Goal: Contribute content: Contribute content

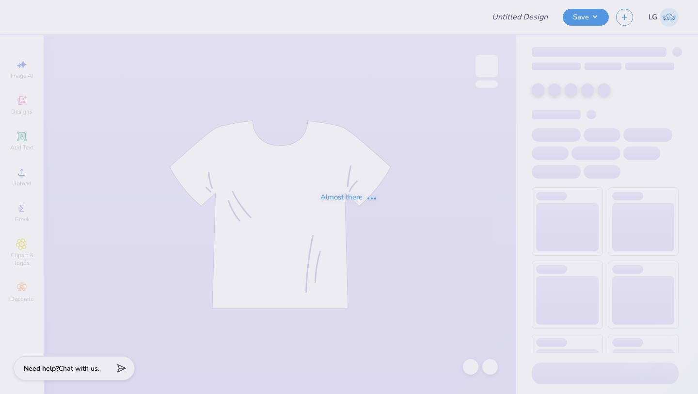
type input "School of Biological Sciences"
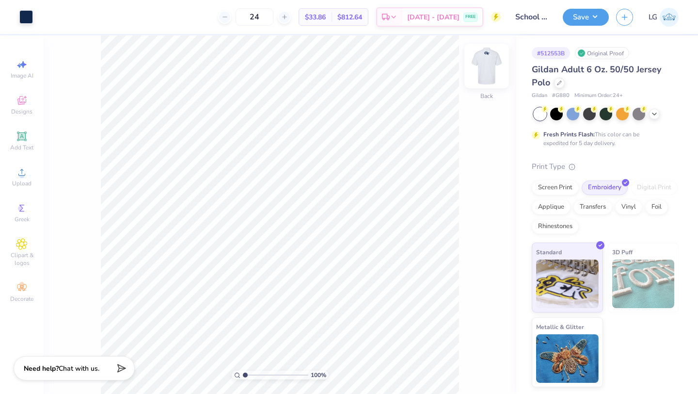
click at [478, 65] on img at bounding box center [486, 66] width 39 height 39
click at [491, 70] on img at bounding box center [486, 66] width 39 height 39
type input "5.16"
type input "1.02"
click at [656, 113] on icon at bounding box center [654, 113] width 8 height 8
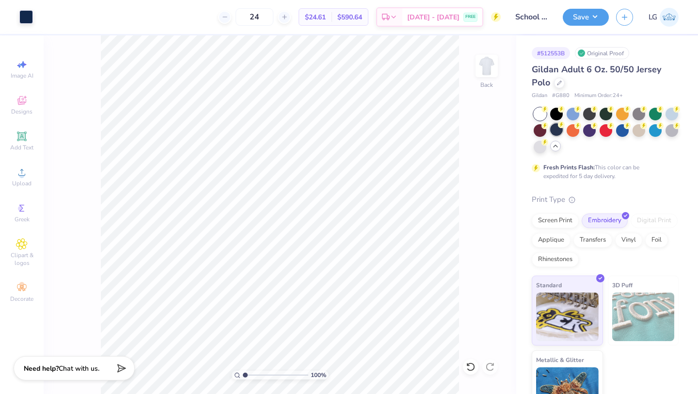
click at [559, 132] on div at bounding box center [556, 129] width 13 height 13
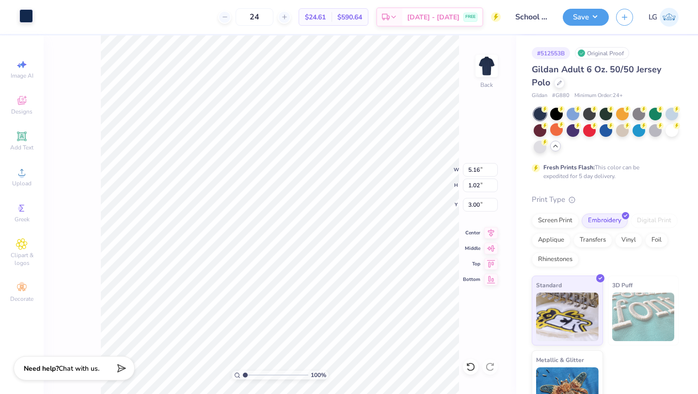
click at [23, 18] on div at bounding box center [26, 16] width 14 height 14
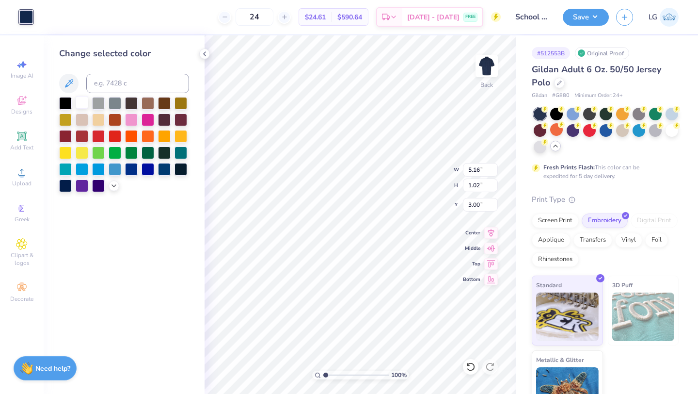
click at [84, 101] on div at bounding box center [82, 102] width 13 height 13
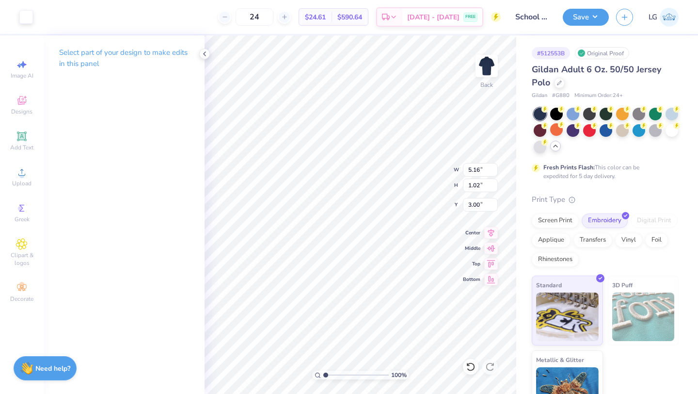
type input "3.25"
type input "3.00"
click at [576, 11] on button "Save" at bounding box center [586, 15] width 46 height 17
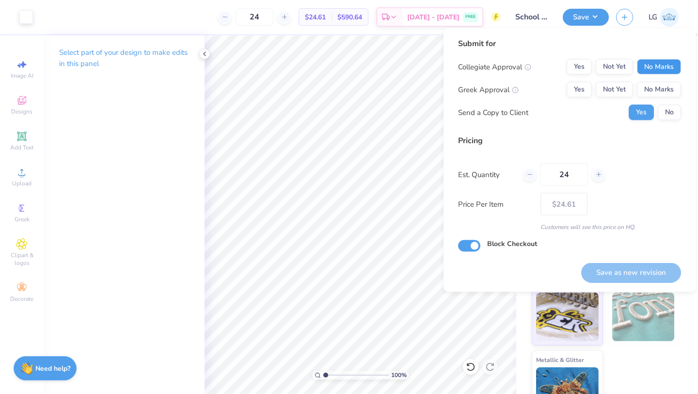
click at [668, 68] on button "No Marks" at bounding box center [659, 67] width 44 height 16
click at [663, 91] on button "No Marks" at bounding box center [659, 90] width 44 height 16
click at [665, 121] on div "Submit for Collegiate Approval Yes Not Yet No Marks Greek Approval Yes Not Yet …" at bounding box center [569, 83] width 223 height 90
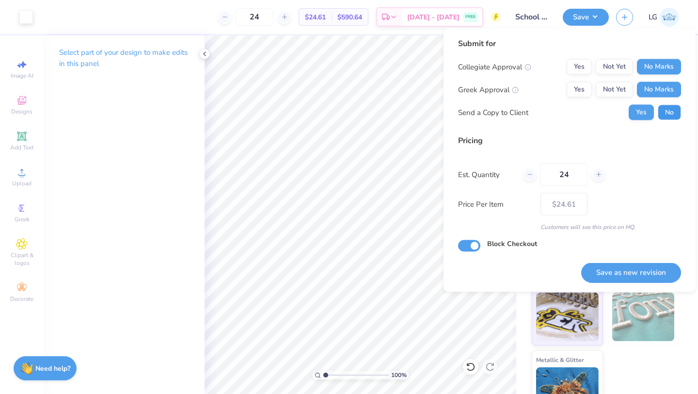
click at [668, 115] on button "No" at bounding box center [669, 113] width 23 height 16
click at [620, 274] on button "Save as new revision" at bounding box center [631, 272] width 100 height 20
type input "– –"
